Goal: Information Seeking & Learning: Learn about a topic

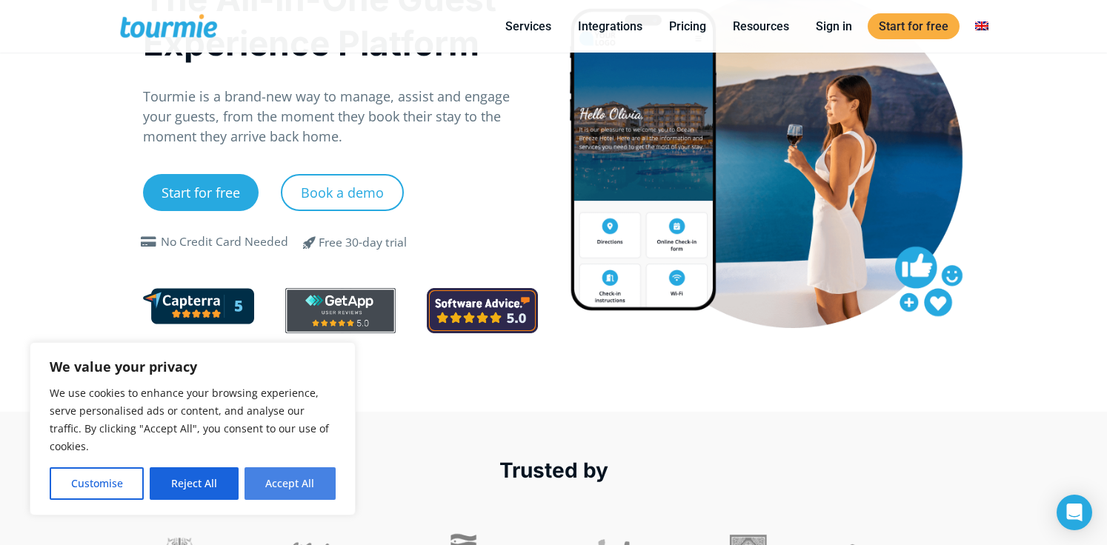
scroll to position [195, 0]
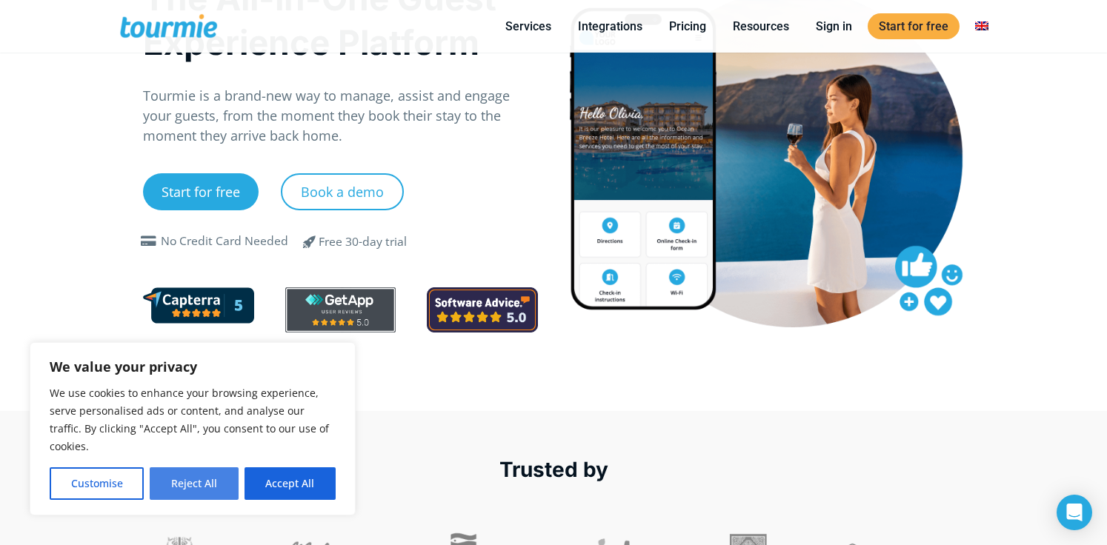
click at [187, 480] on button "Reject All" at bounding box center [194, 484] width 88 height 33
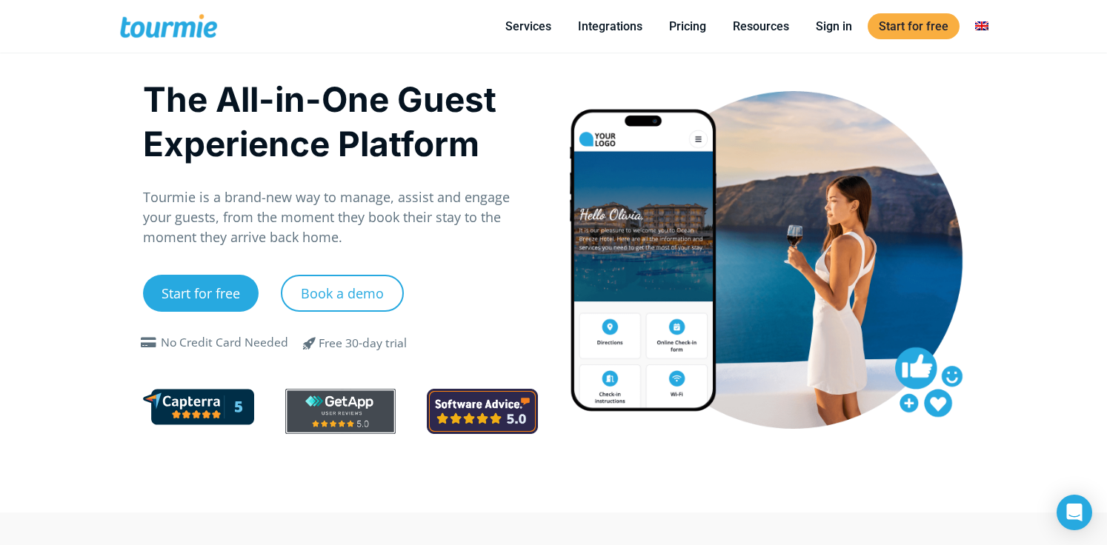
scroll to position [88, 0]
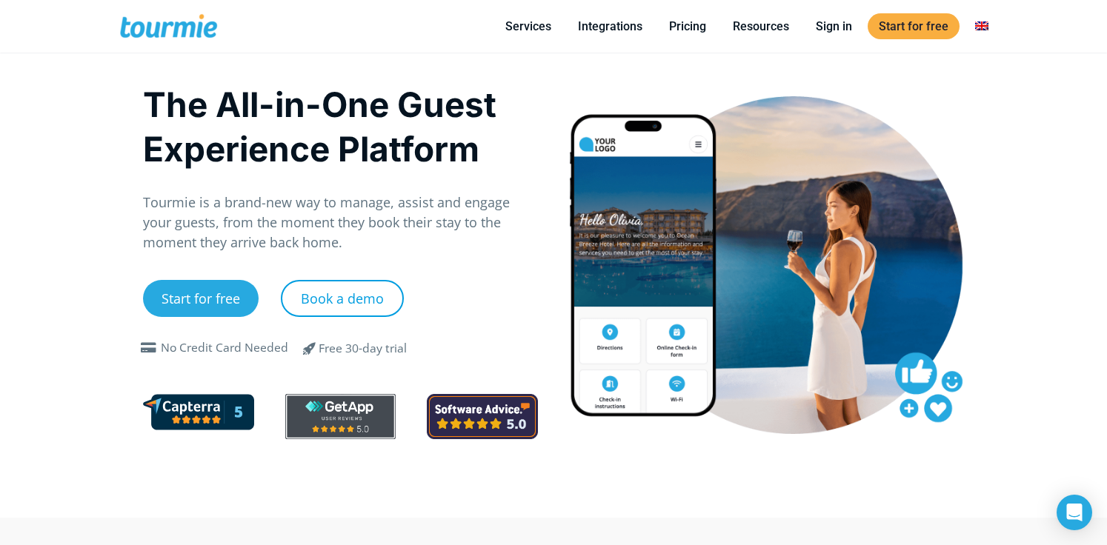
click at [359, 298] on link "Book a demo" at bounding box center [342, 298] width 123 height 37
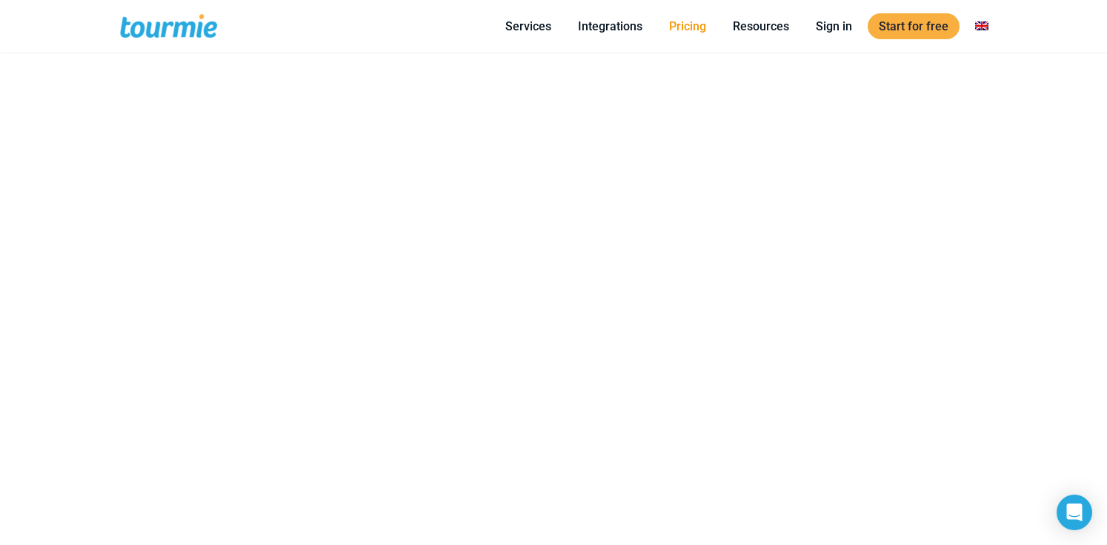
click at [691, 30] on link "Pricing" at bounding box center [687, 26] width 59 height 19
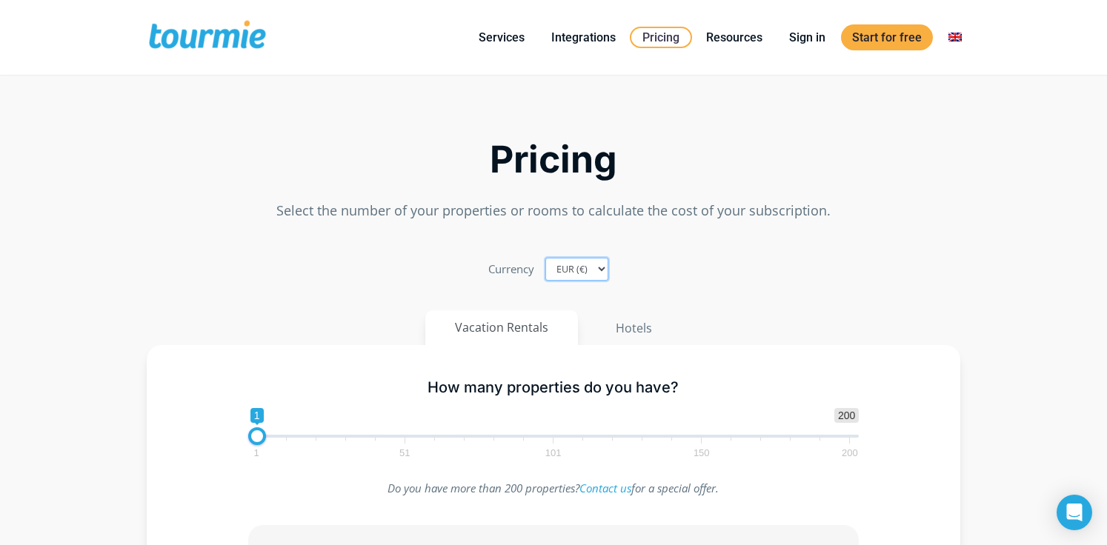
select select "USD"
drag, startPoint x: 256, startPoint y: 435, endPoint x: 287, endPoint y: 439, distance: 31.3
click at [287, 439] on span at bounding box center [287, 437] width 18 height 18
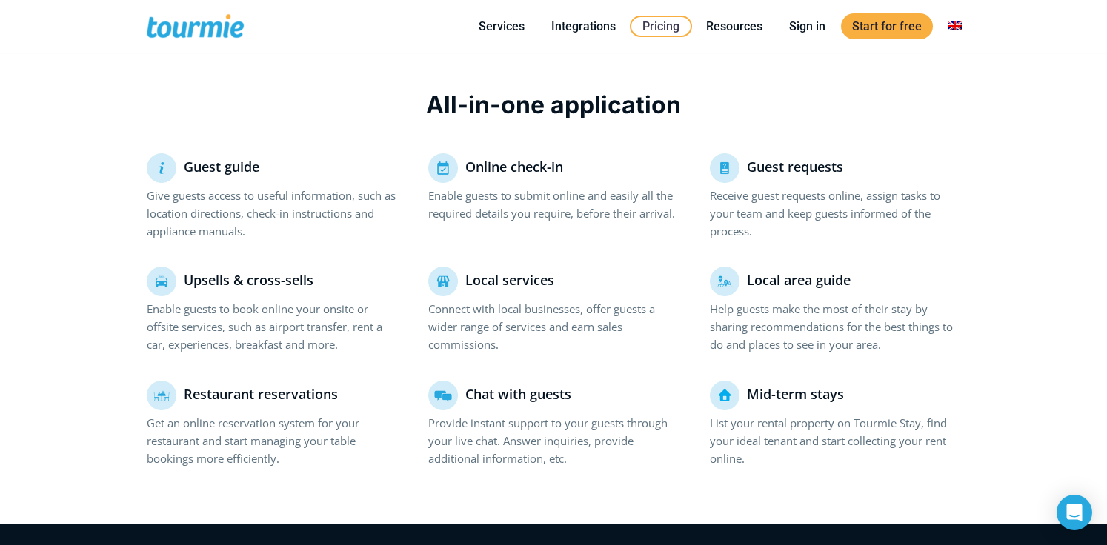
scroll to position [955, 0]
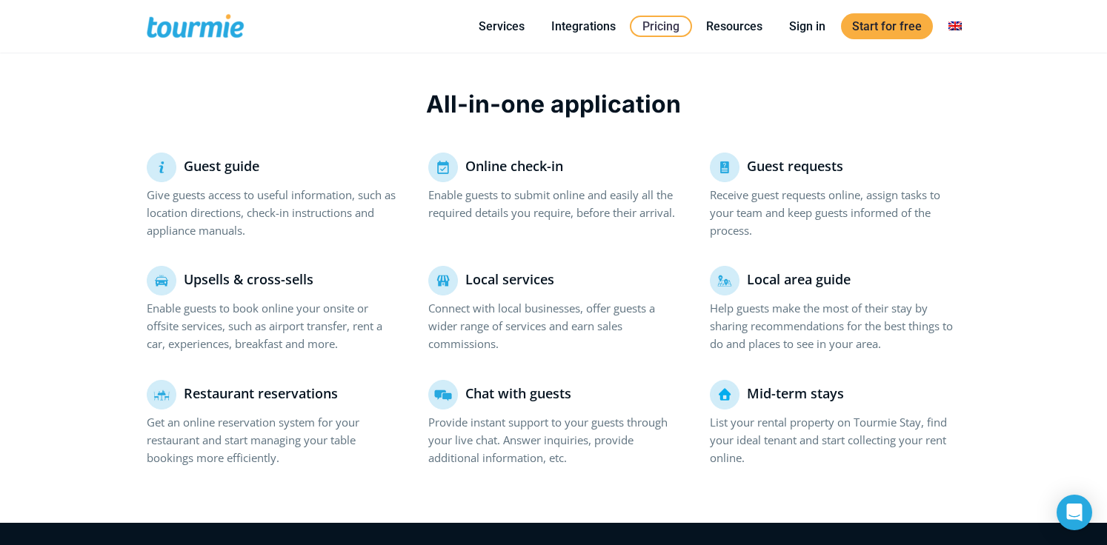
click at [444, 285] on p "Local services" at bounding box center [553, 281] width 250 height 30
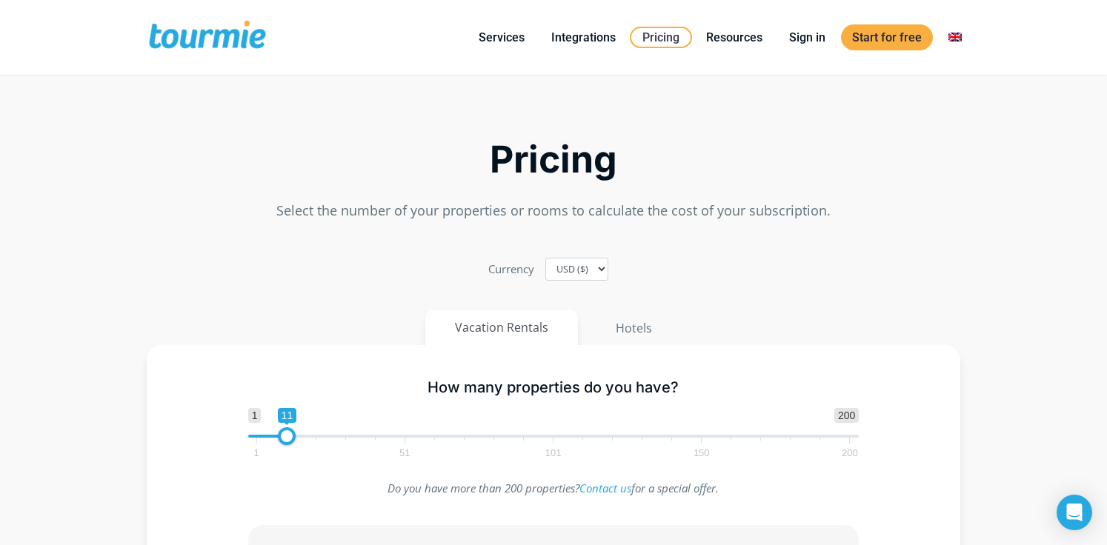
scroll to position [0, 0]
drag, startPoint x: 285, startPoint y: 438, endPoint x: 271, endPoint y: 438, distance: 13.3
click at [271, 438] on span at bounding box center [275, 437] width 18 height 18
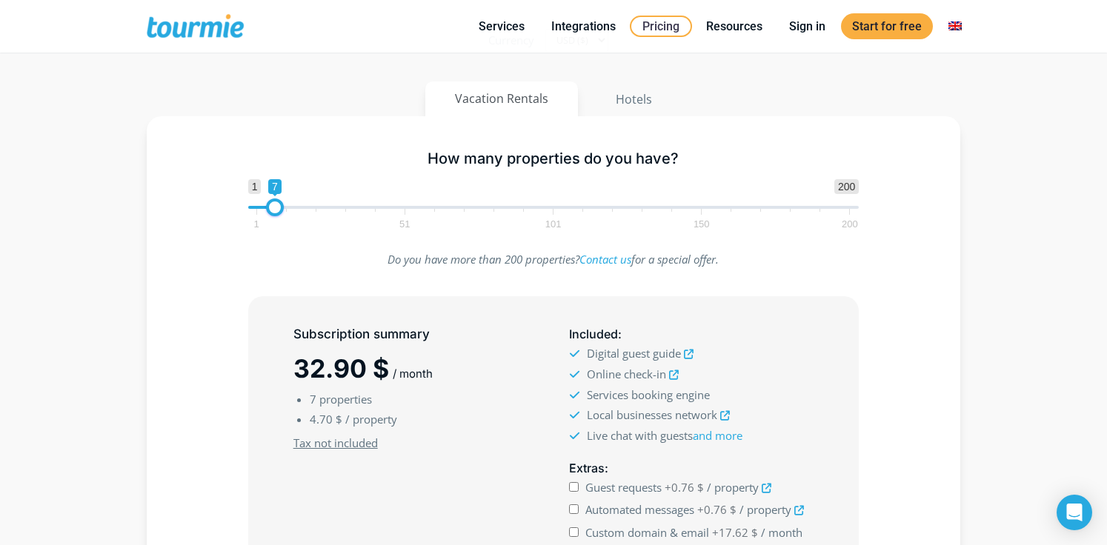
scroll to position [142, 0]
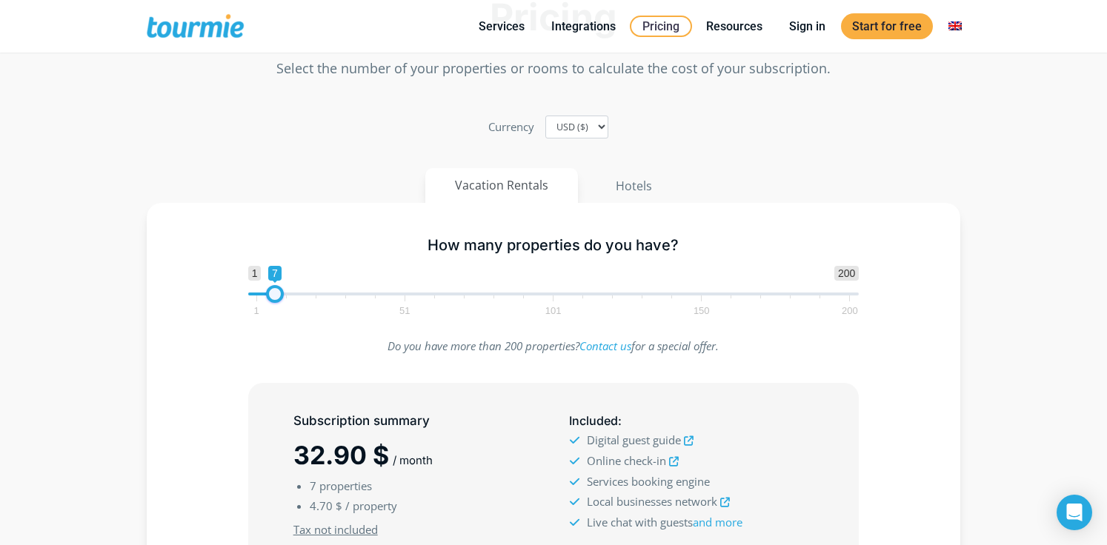
type input "1"
drag, startPoint x: 276, startPoint y: 294, endPoint x: 249, endPoint y: 294, distance: 26.7
click at [249, 294] on span at bounding box center [257, 294] width 18 height 18
click at [635, 186] on button "Hotels" at bounding box center [633, 186] width 97 height 36
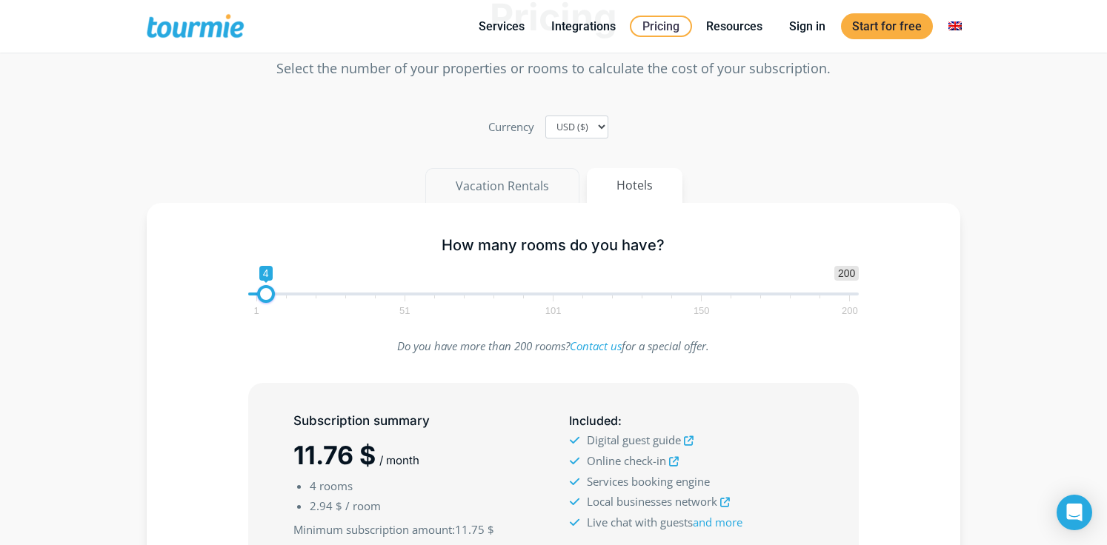
click at [505, 184] on button "Vacation Rentals" at bounding box center [502, 186] width 154 height 36
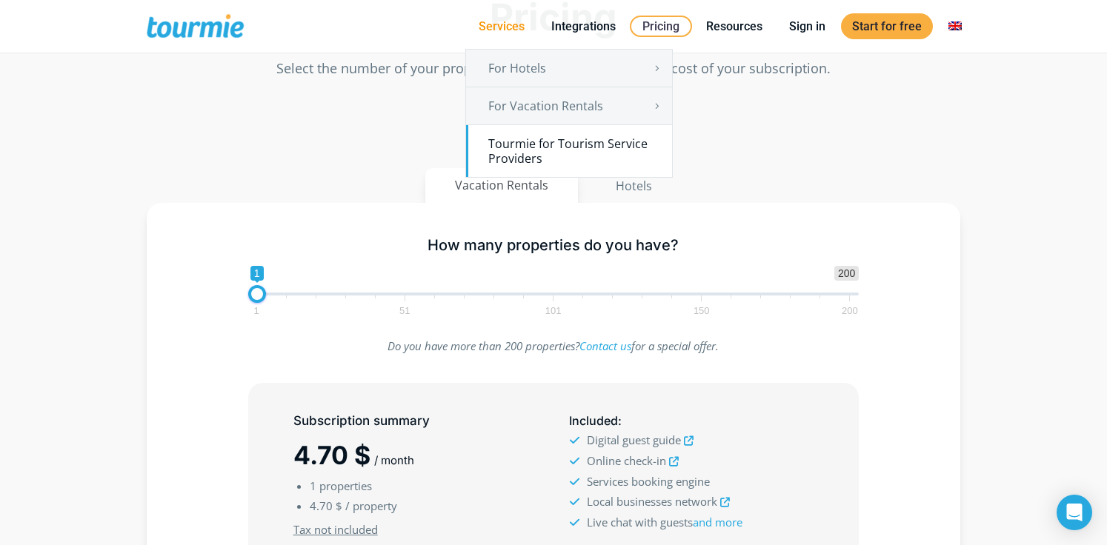
click at [572, 146] on link "Tourmie for Tourism Service Providers" at bounding box center [569, 151] width 206 height 52
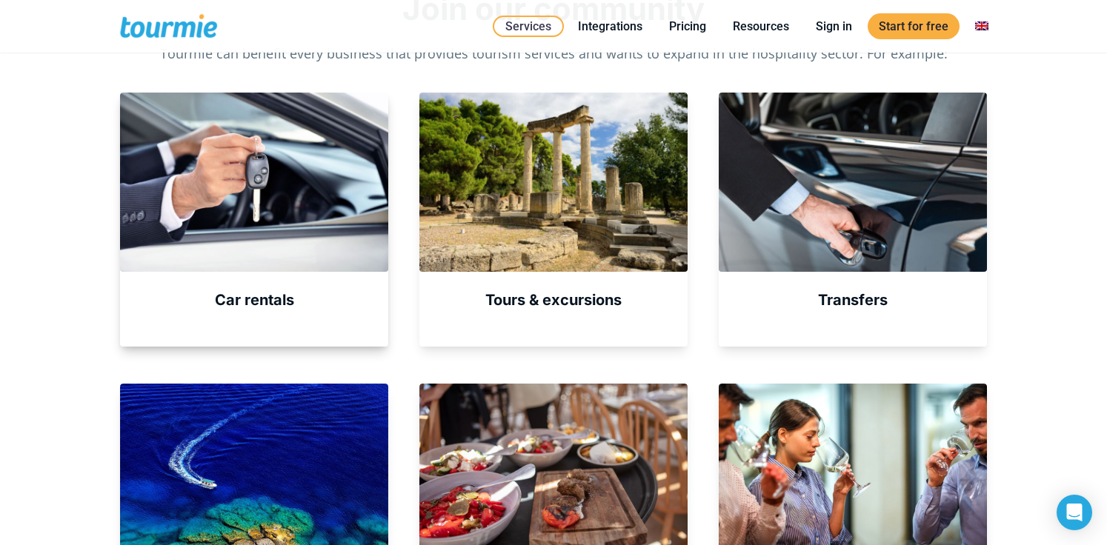
scroll to position [594, 0]
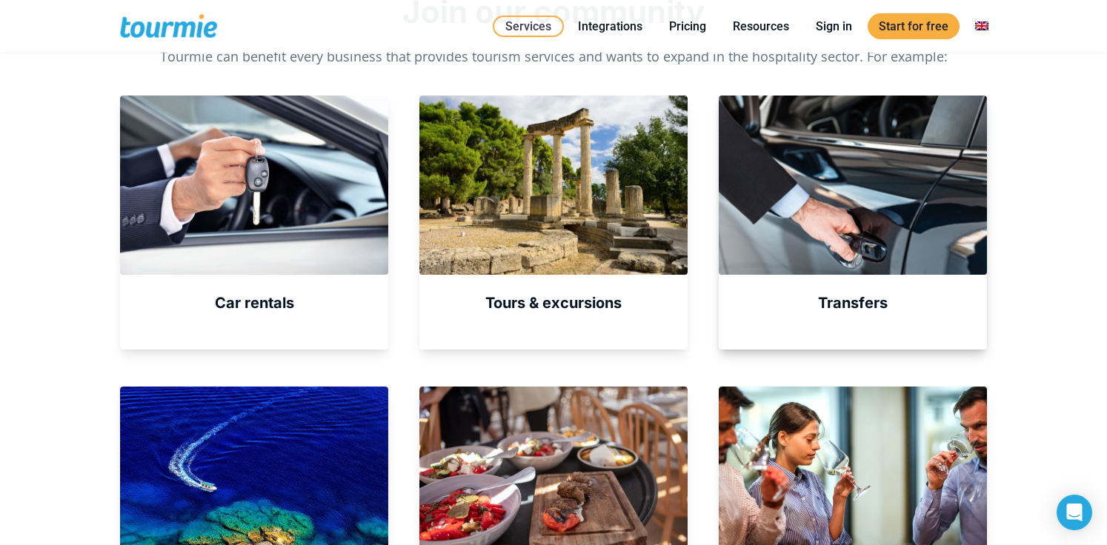
click at [856, 235] on div at bounding box center [853, 185] width 268 height 179
click at [845, 306] on strong "Transfers" at bounding box center [853, 303] width 70 height 18
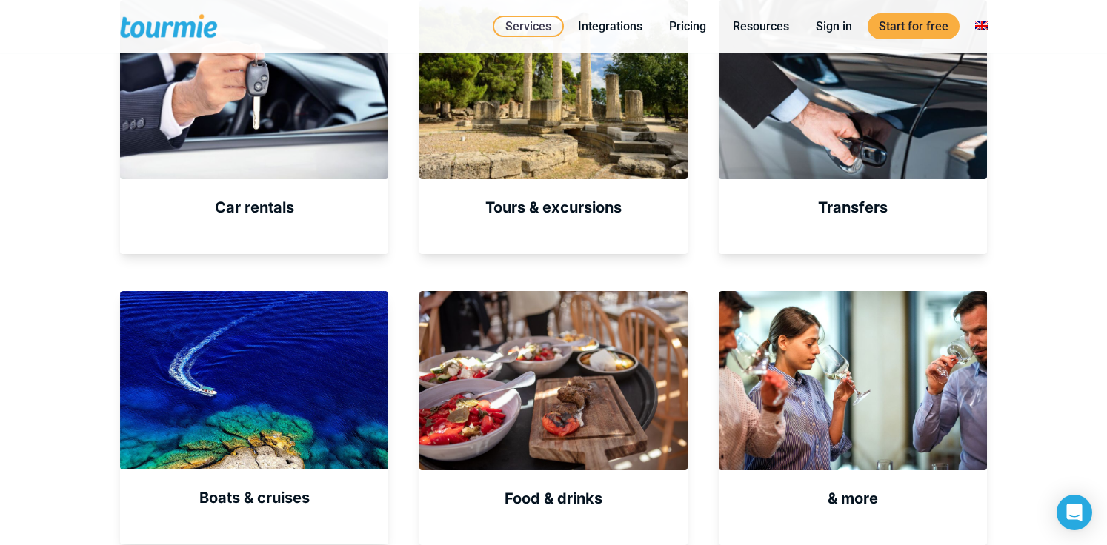
scroll to position [802, 0]
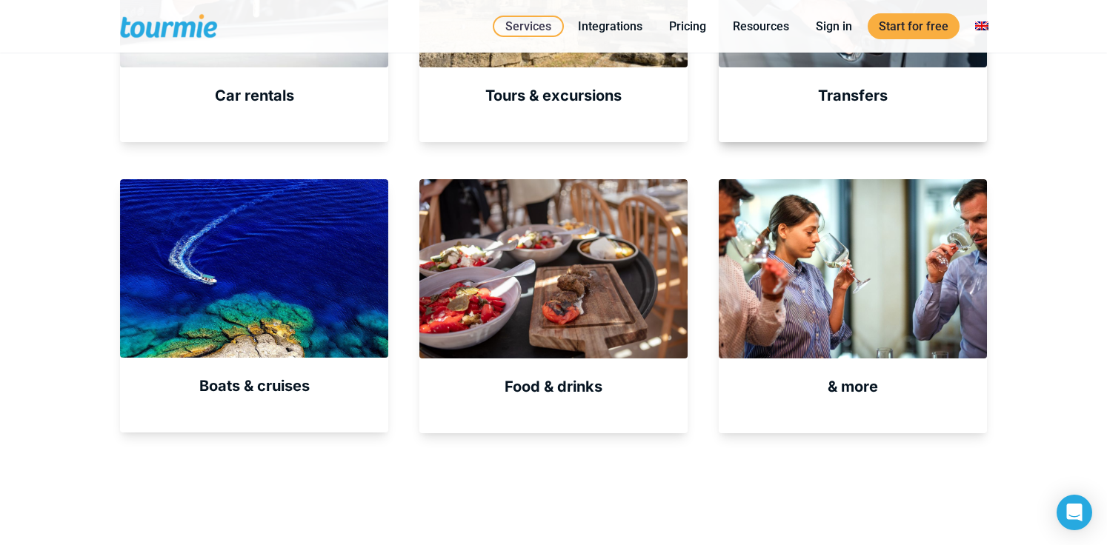
click at [847, 103] on strong "Transfers" at bounding box center [853, 96] width 70 height 18
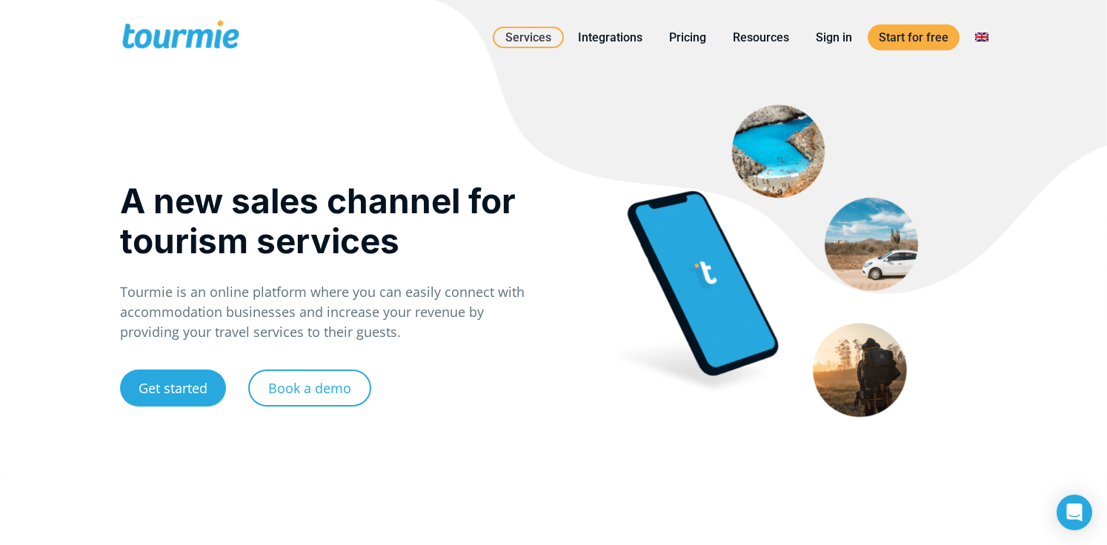
scroll to position [0, 0]
